Goal: Information Seeking & Learning: Learn about a topic

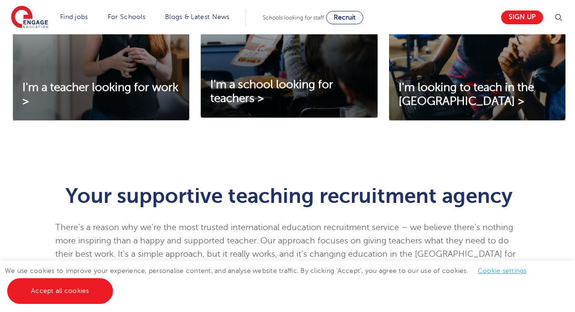
scroll to position [412, 0]
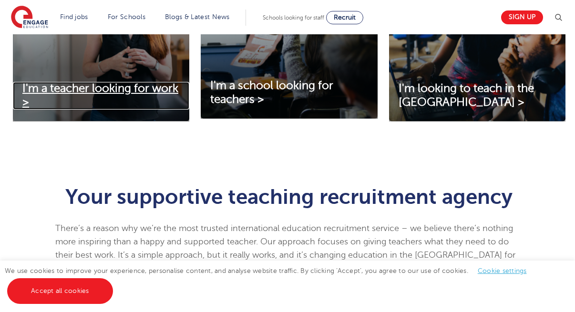
click at [114, 92] on span "I'm a teacher looking for work >" at bounding box center [100, 95] width 156 height 27
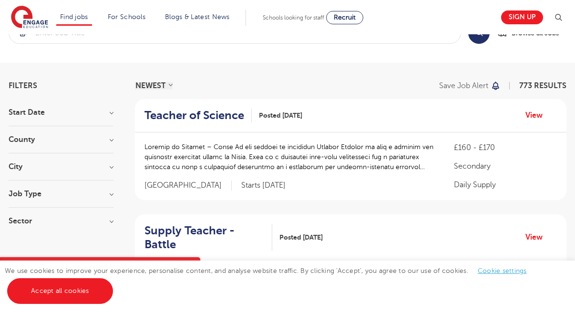
scroll to position [33, 0]
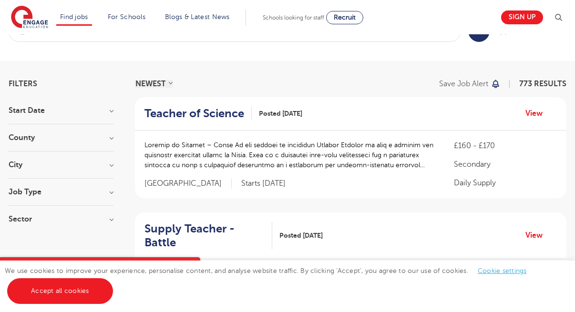
click at [110, 134] on h3 "County" at bounding box center [61, 138] width 105 height 8
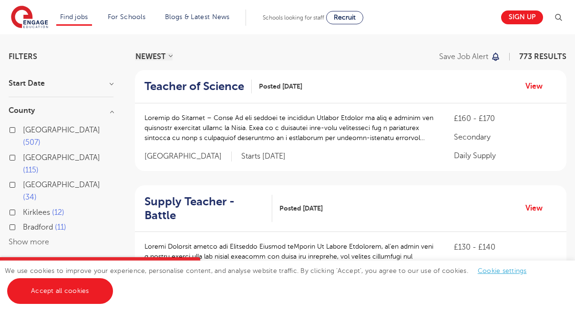
scroll to position [62, 0]
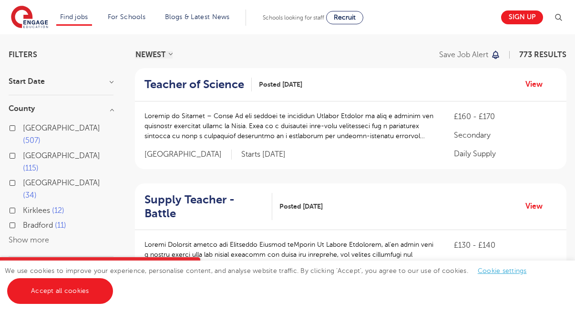
click at [40, 236] on button "Show more" at bounding box center [29, 240] width 40 height 9
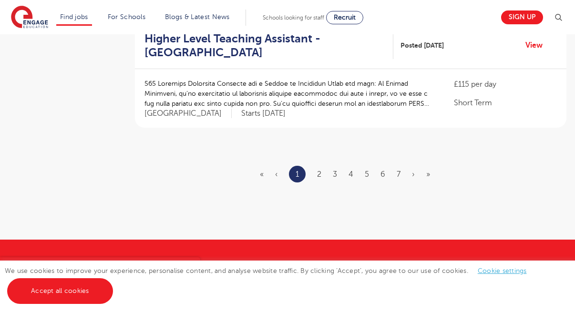
scroll to position [1188, 0]
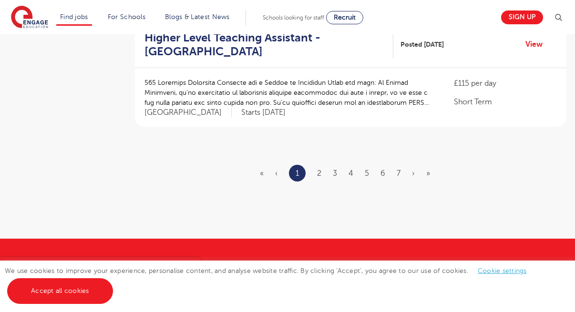
click at [322, 165] on ul "« ‹ 1 2 3 4 5 6 7 › »" at bounding box center [351, 173] width 182 height 17
click at [319, 169] on link "2" at bounding box center [319, 173] width 4 height 9
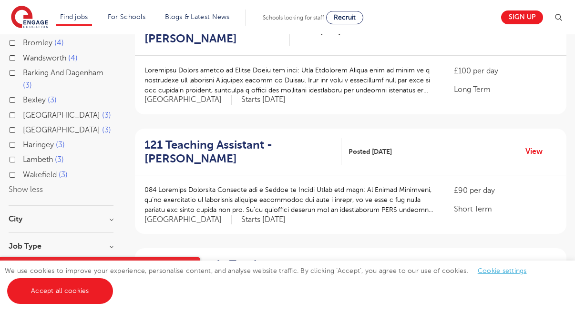
scroll to position [378, 0]
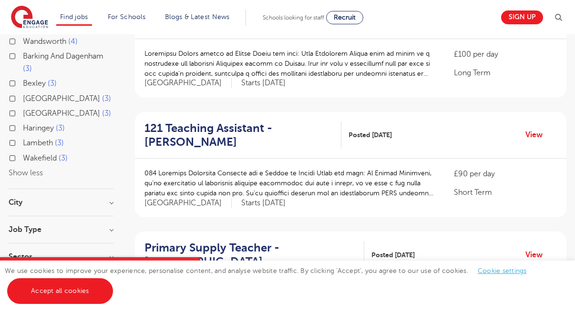
click at [111, 199] on h3 "City" at bounding box center [61, 203] width 105 height 8
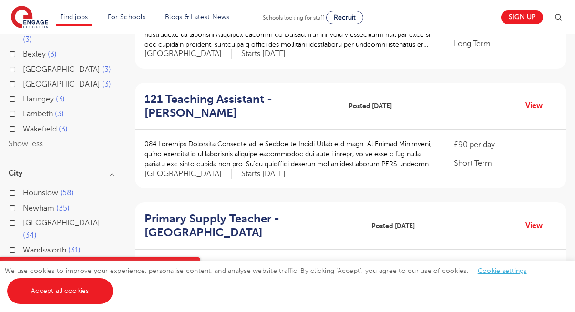
scroll to position [411, 0]
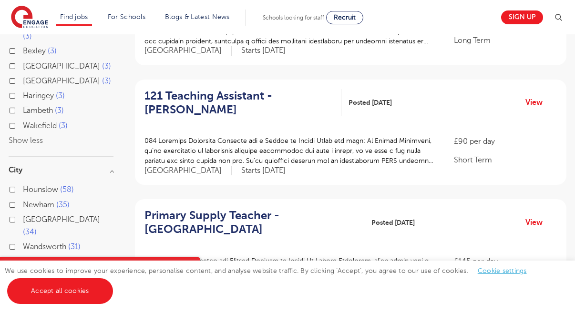
click at [26, 272] on button "Show more" at bounding box center [29, 276] width 40 height 9
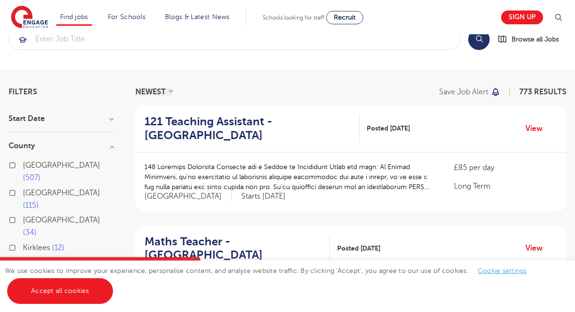
scroll to position [0, 0]
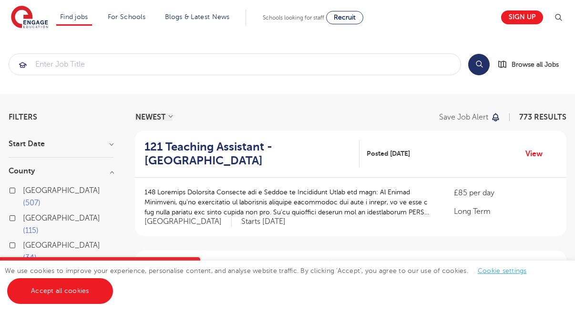
click at [55, 145] on h3 "Start Date" at bounding box center [61, 144] width 105 height 8
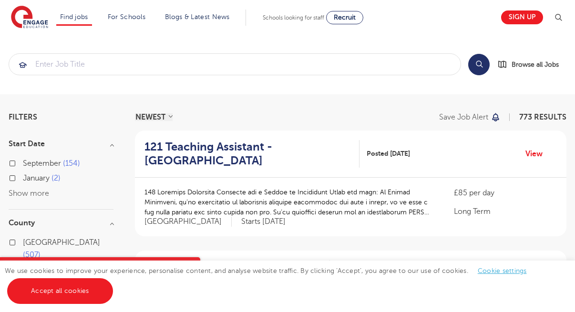
click at [110, 145] on h3 "Start Date" at bounding box center [61, 144] width 105 height 8
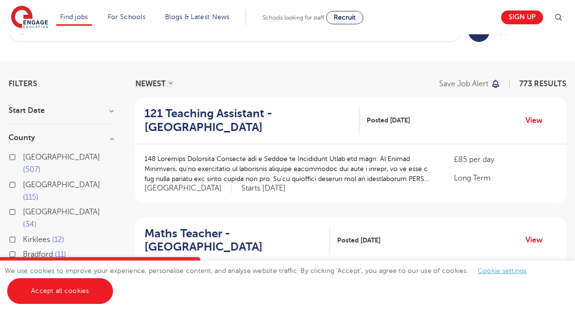
scroll to position [46, 0]
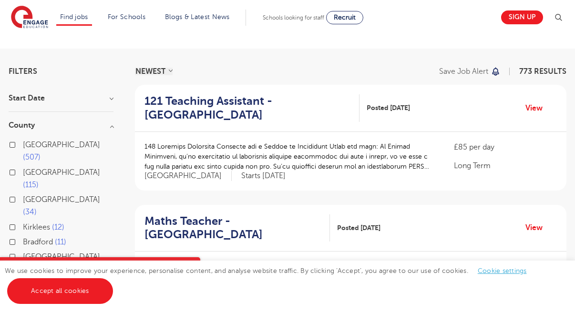
click at [38, 195] on span "[GEOGRAPHIC_DATA]" at bounding box center [61, 199] width 77 height 9
click at [29, 195] on input "Leeds 34" at bounding box center [26, 198] width 6 height 6
checkbox input "true"
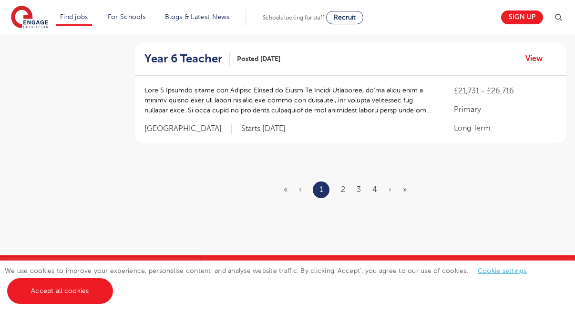
scroll to position [1229, 0]
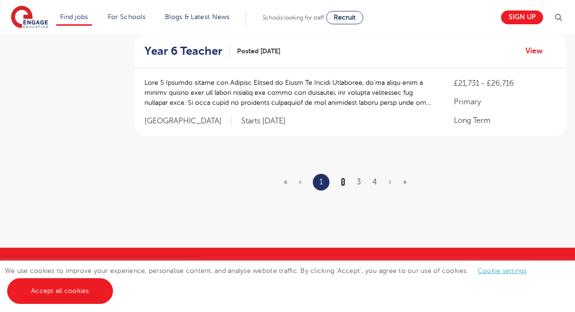
click at [342, 178] on link "2" at bounding box center [343, 182] width 4 height 9
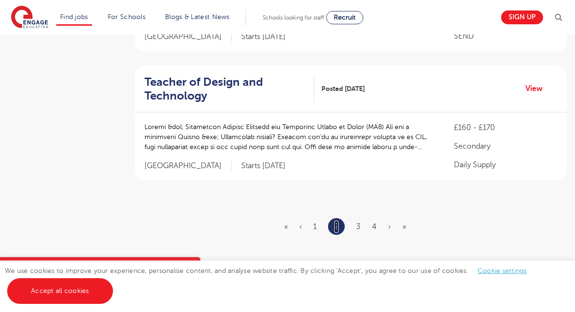
scroll to position [1200, 0]
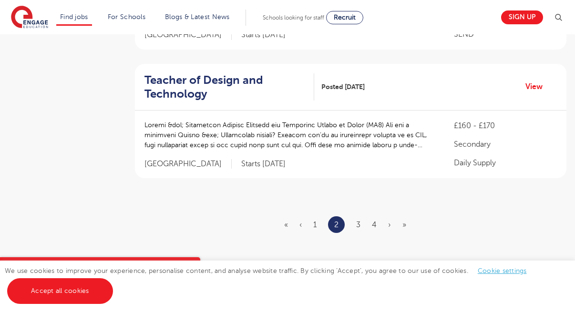
click at [359, 219] on li "3" at bounding box center [358, 225] width 4 height 12
click at [358, 221] on link "3" at bounding box center [358, 225] width 4 height 9
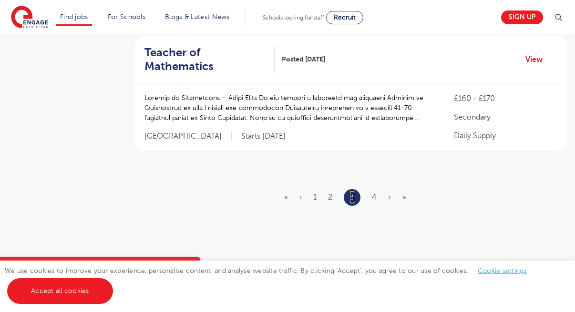
scroll to position [0, 0]
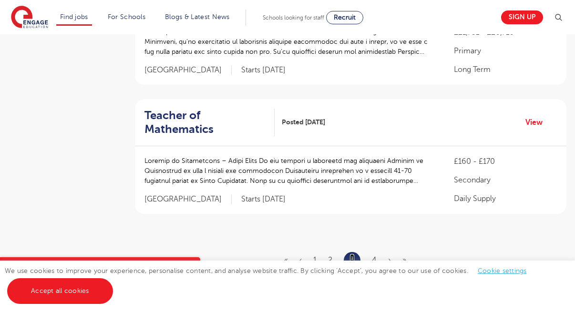
scroll to position [1147, 0]
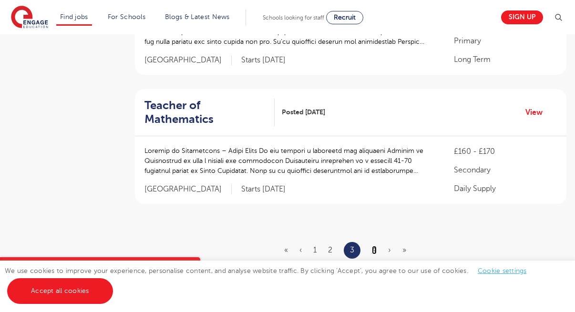
click at [375, 246] on link "4" at bounding box center [374, 250] width 5 height 9
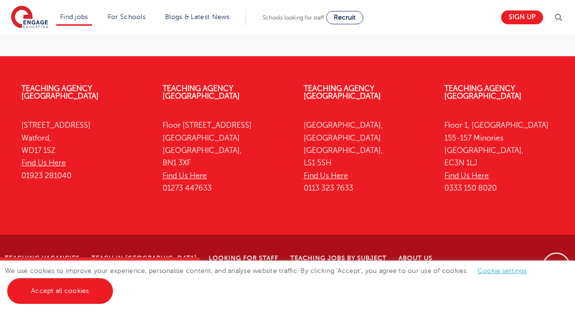
scroll to position [0, 0]
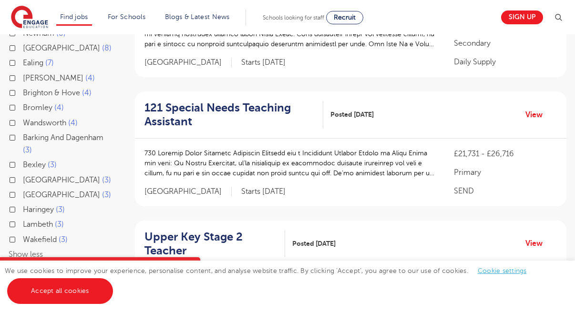
scroll to position [433, 0]
